Goal: Information Seeking & Learning: Learn about a topic

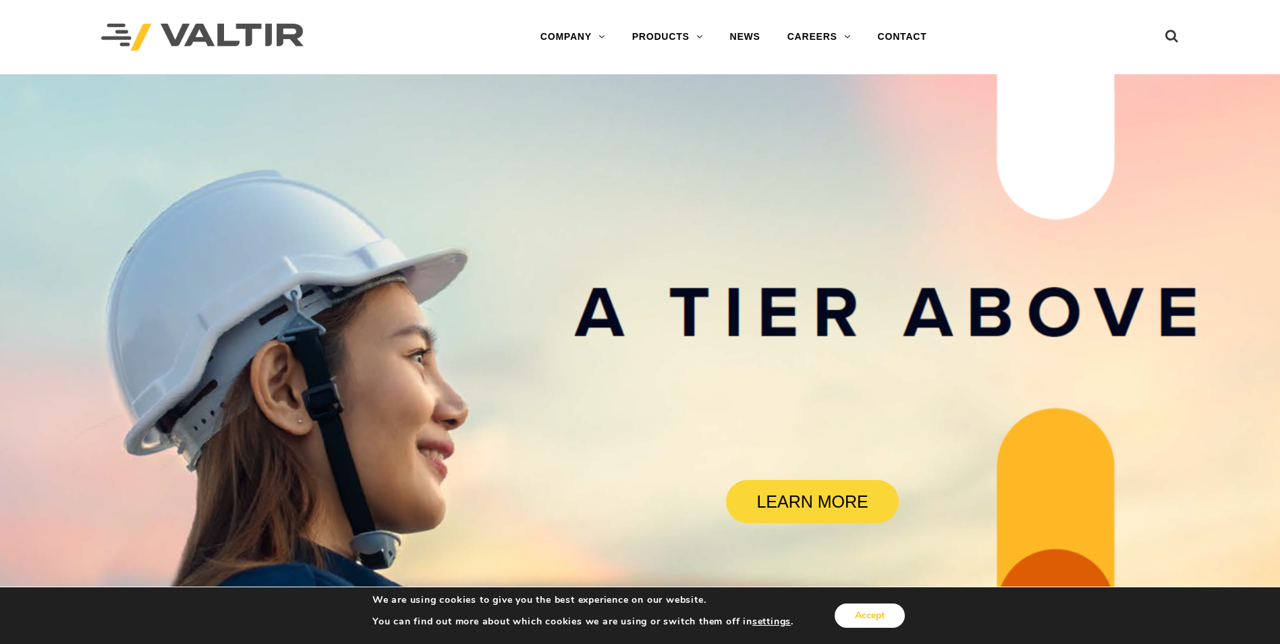
click at [883, 607] on button "Accept" at bounding box center [870, 615] width 70 height 24
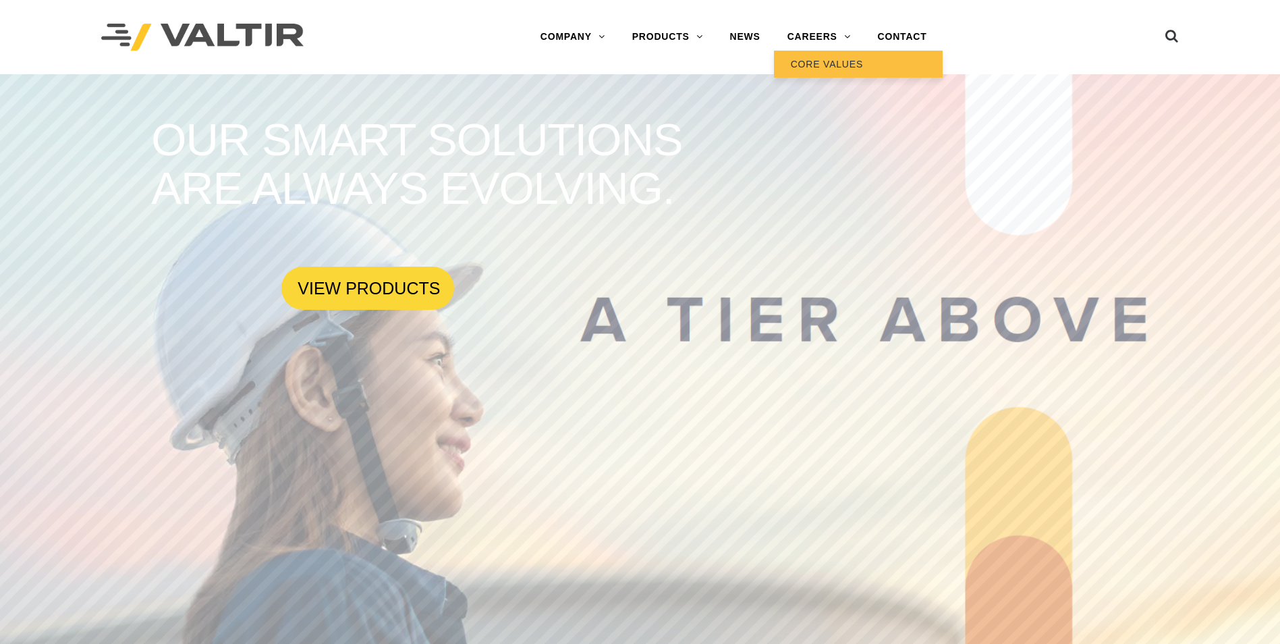
click at [815, 65] on link "CORE VALUES" at bounding box center [858, 64] width 169 height 27
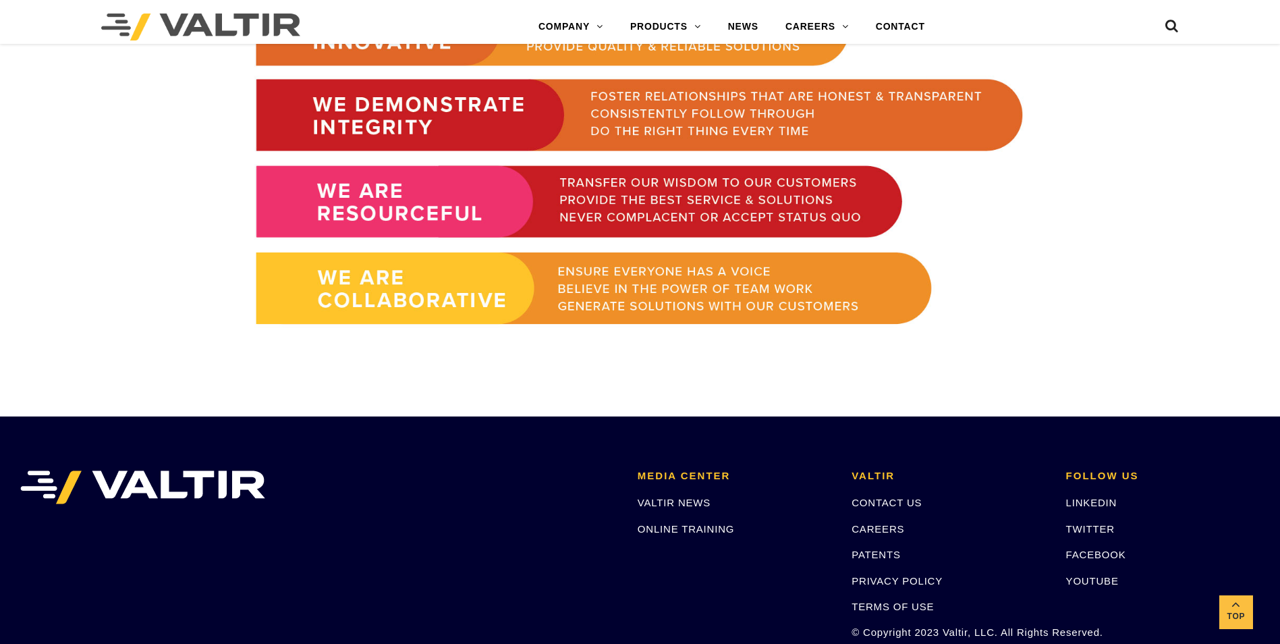
scroll to position [1179, 0]
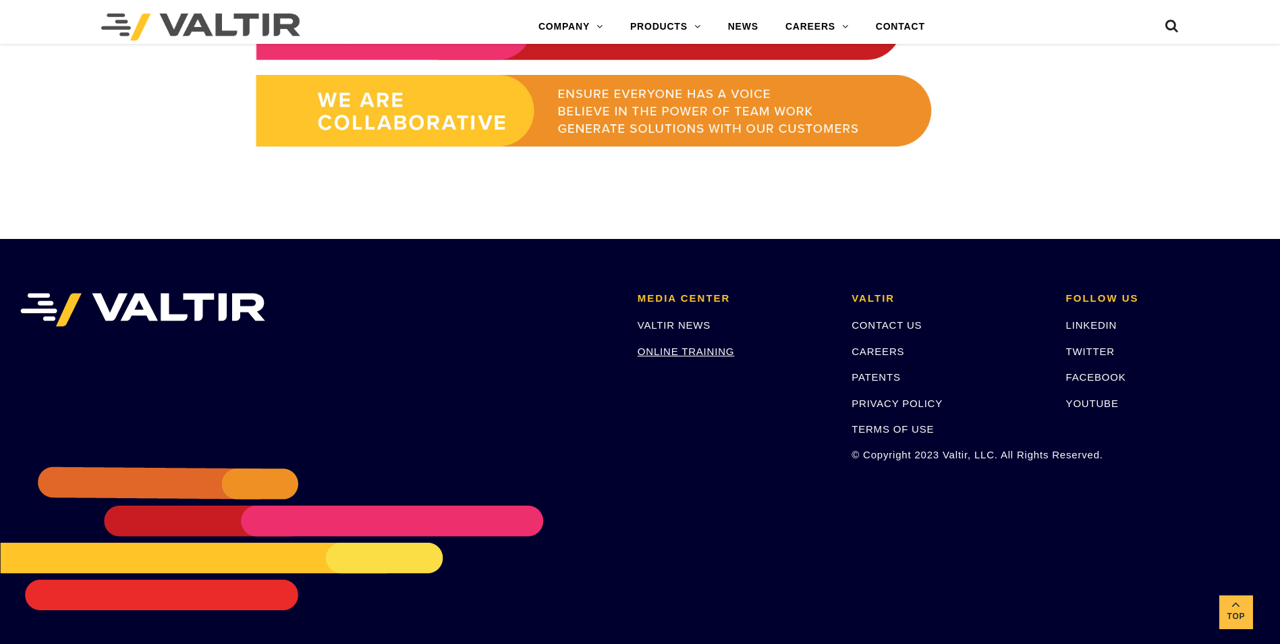
drag, startPoint x: 647, startPoint y: 339, endPoint x: 649, endPoint y: 347, distance: 7.5
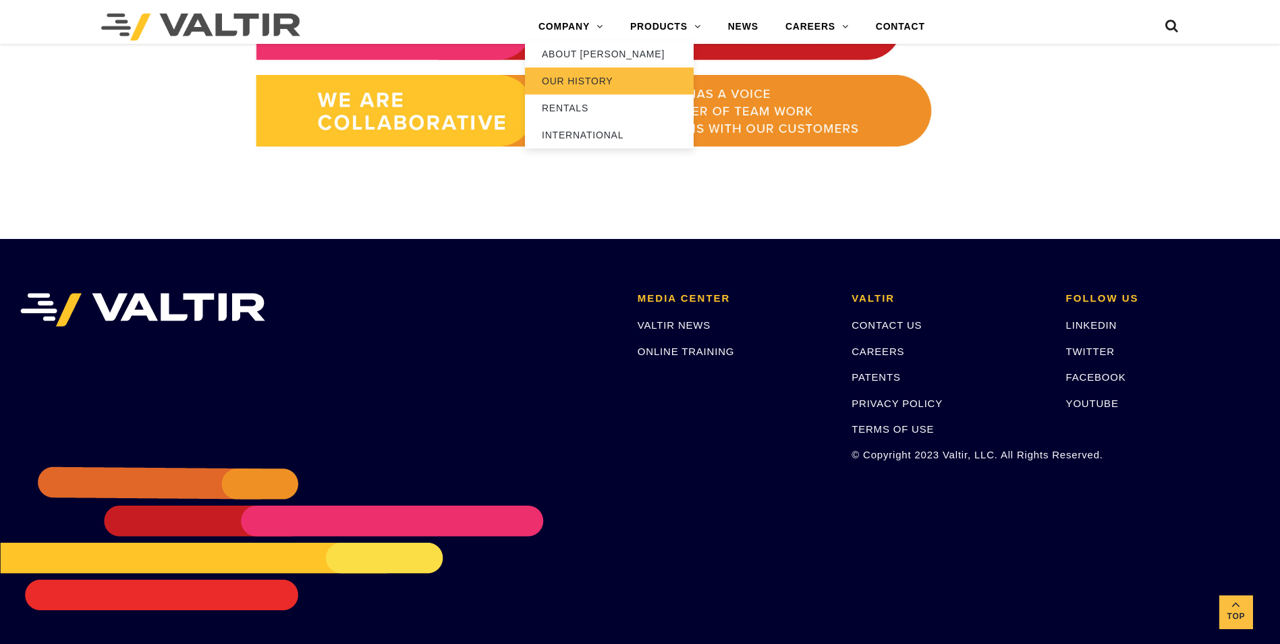
click at [574, 84] on link "OUR HISTORY" at bounding box center [609, 80] width 169 height 27
